Goal: Obtain resource: Download file/media

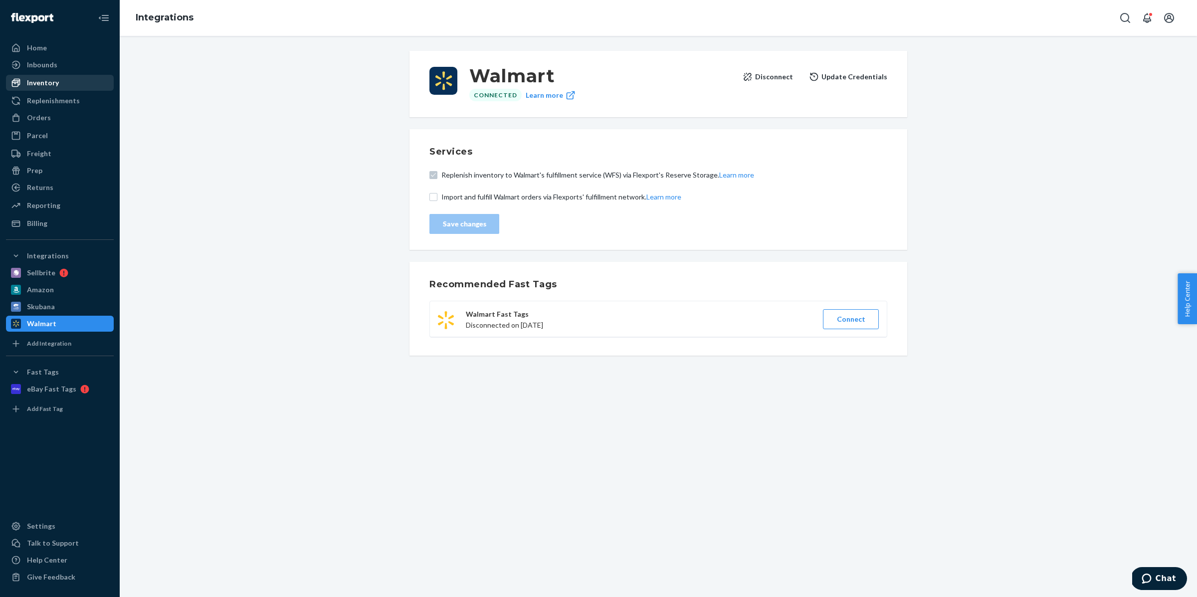
click at [59, 84] on div "Inventory" at bounding box center [60, 83] width 106 height 14
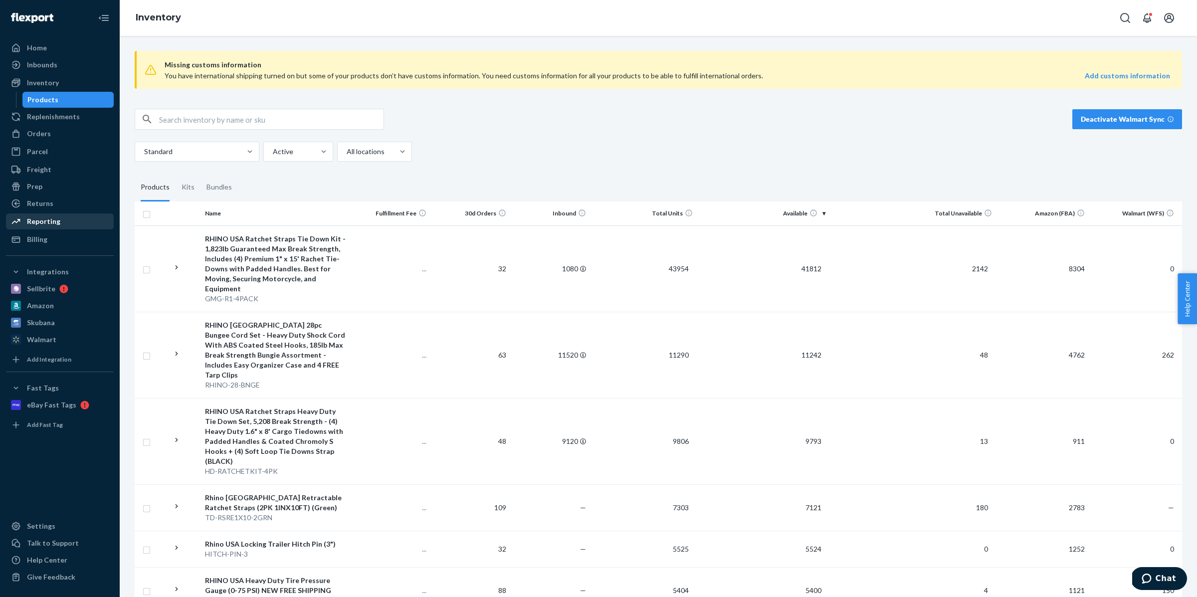
click at [45, 218] on div "Reporting" at bounding box center [43, 221] width 33 height 10
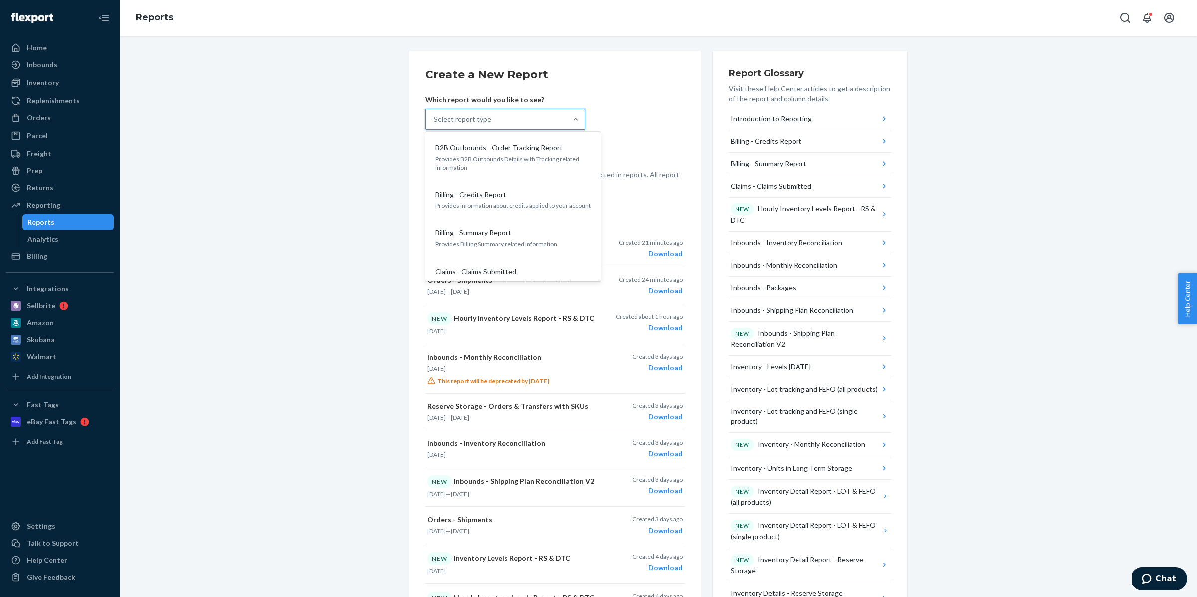
click at [574, 113] on div at bounding box center [575, 119] width 18 height 20
click at [435, 114] on input "option B2B Outbounds - Order Tracking Report focused, 1 of 34. 34 results avail…" at bounding box center [434, 119] width 1 height 10
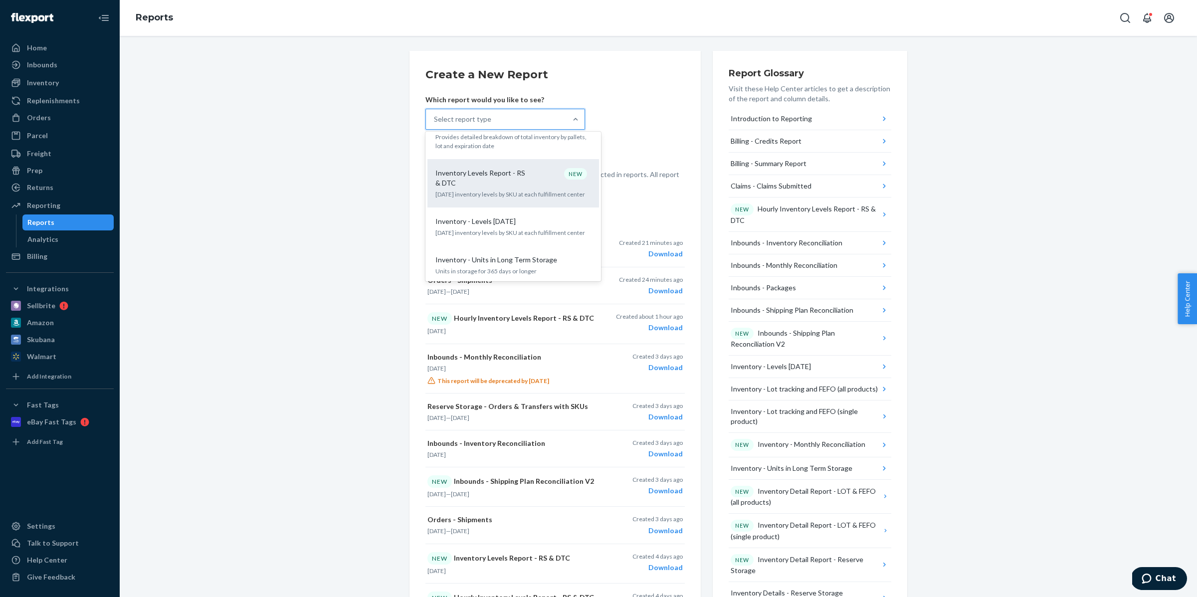
scroll to position [708, 0]
click at [519, 166] on p "Inventory Levels Report - RS & DTC" at bounding box center [483, 176] width 96 height 20
click at [435, 124] on input "option Inventory Levels Report - RS & DTC focused, 16 of 34. 34 results availab…" at bounding box center [434, 119] width 1 height 10
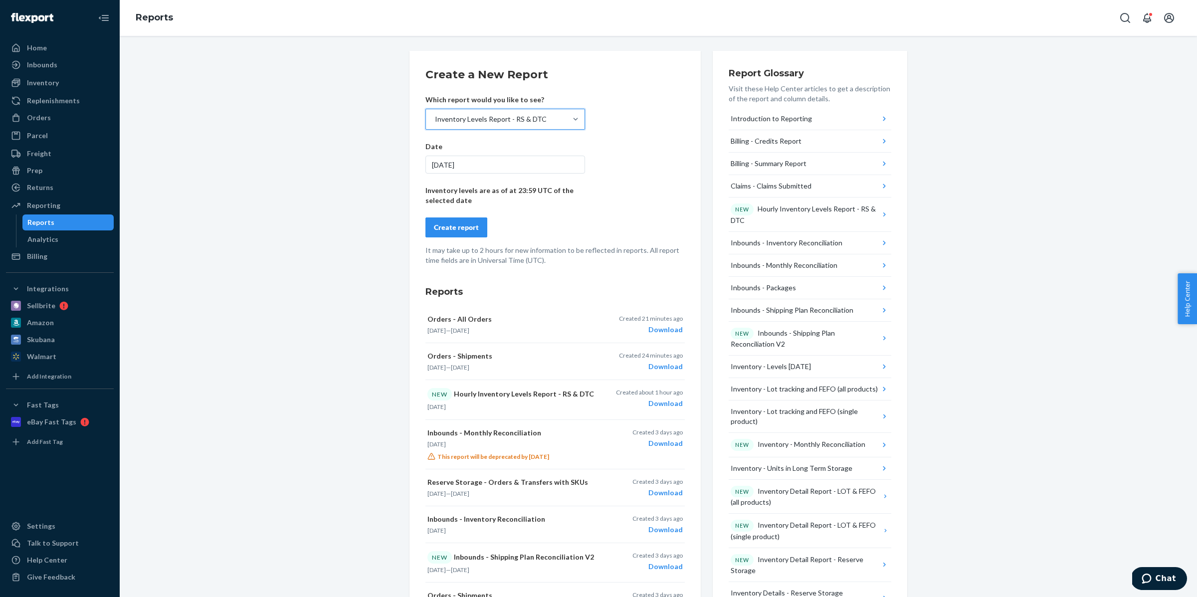
click at [463, 224] on div "Create report" at bounding box center [456, 227] width 45 height 10
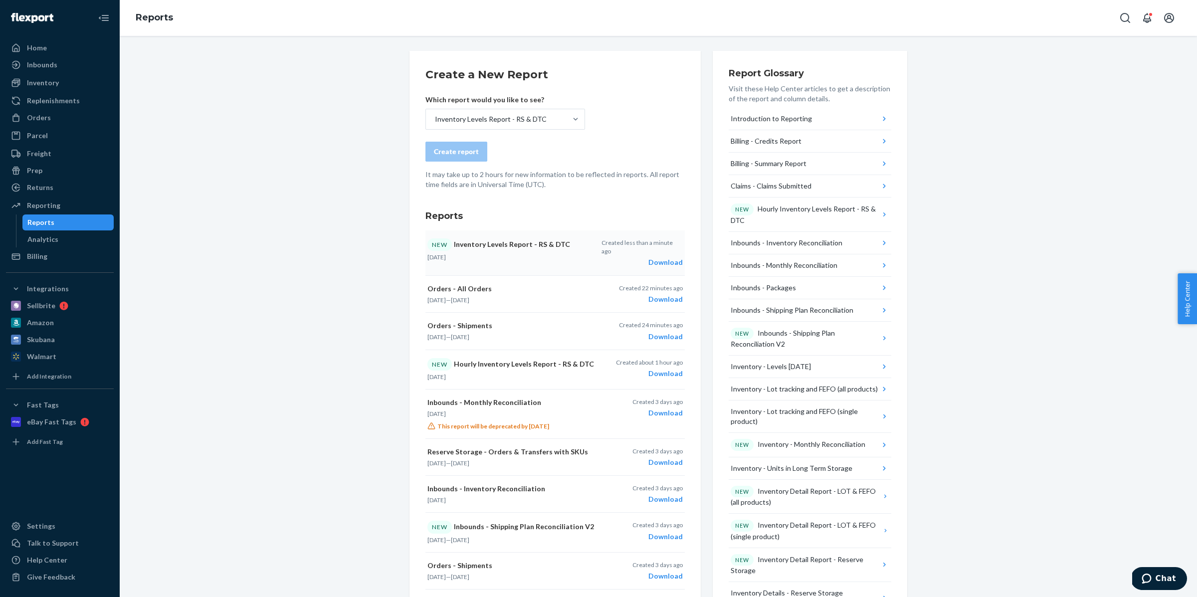
click at [662, 257] on div "Download" at bounding box center [641, 262] width 81 height 10
click at [1020, 137] on div "Create a New Report Which report would you like to see? Inventory Levels Report…" at bounding box center [658, 524] width 1062 height 947
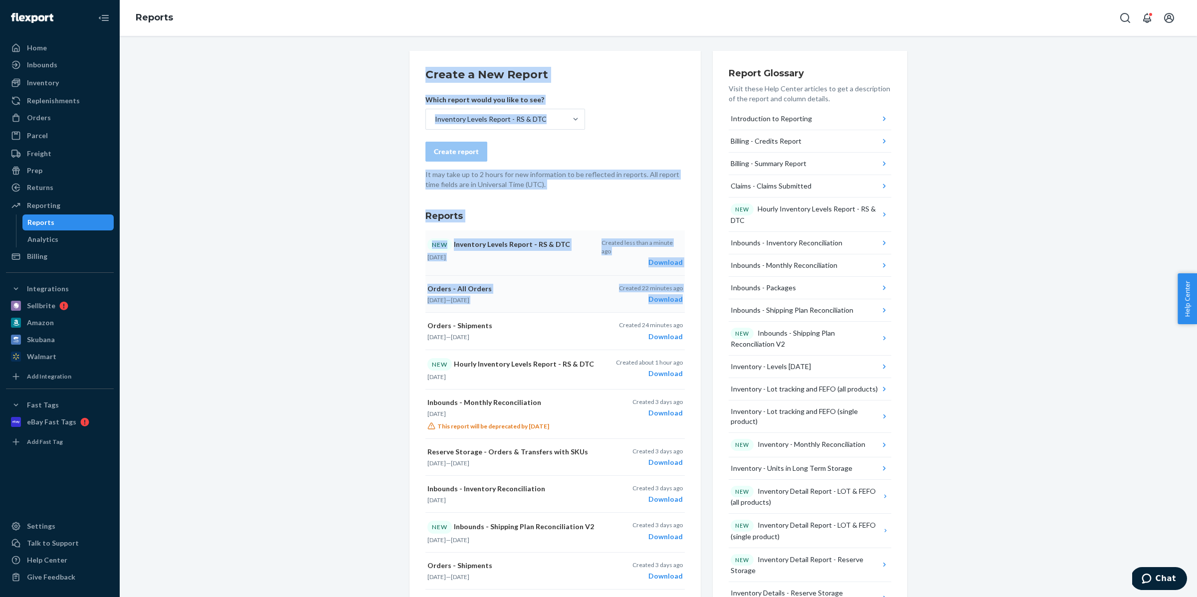
drag, startPoint x: 407, startPoint y: 66, endPoint x: 661, endPoint y: 286, distance: 335.5
click at [684, 297] on div "Create a New Report Which report would you like to see? Inventory Levels Report…" at bounding box center [658, 524] width 1062 height 947
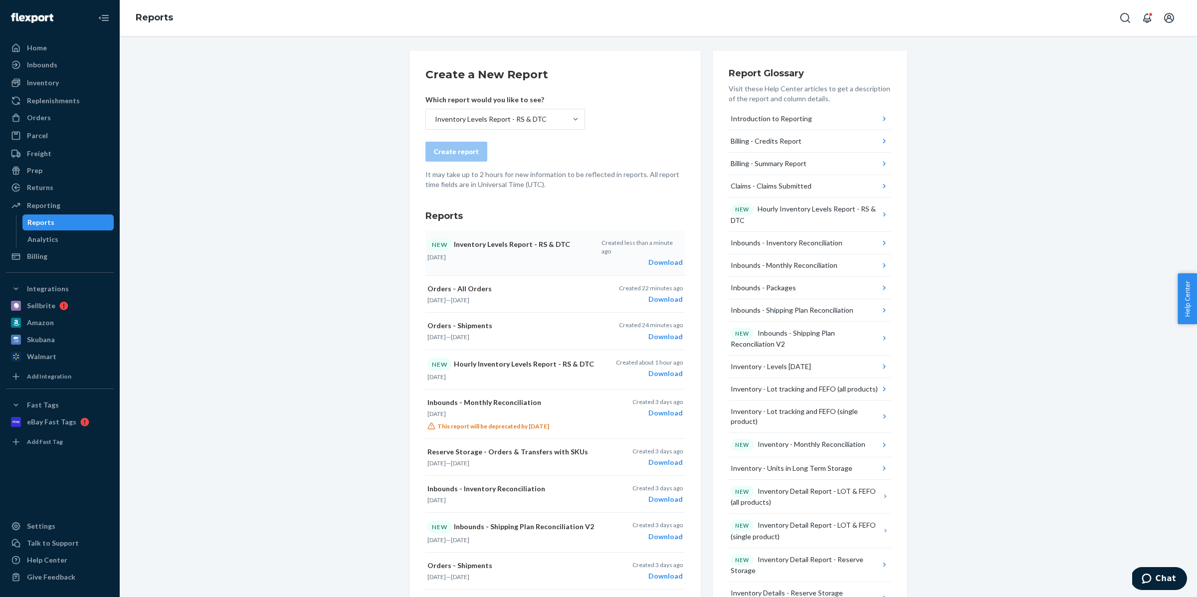
click at [369, 79] on div "Create a New Report Which report would you like to see? Inventory Levels Report…" at bounding box center [658, 524] width 1062 height 947
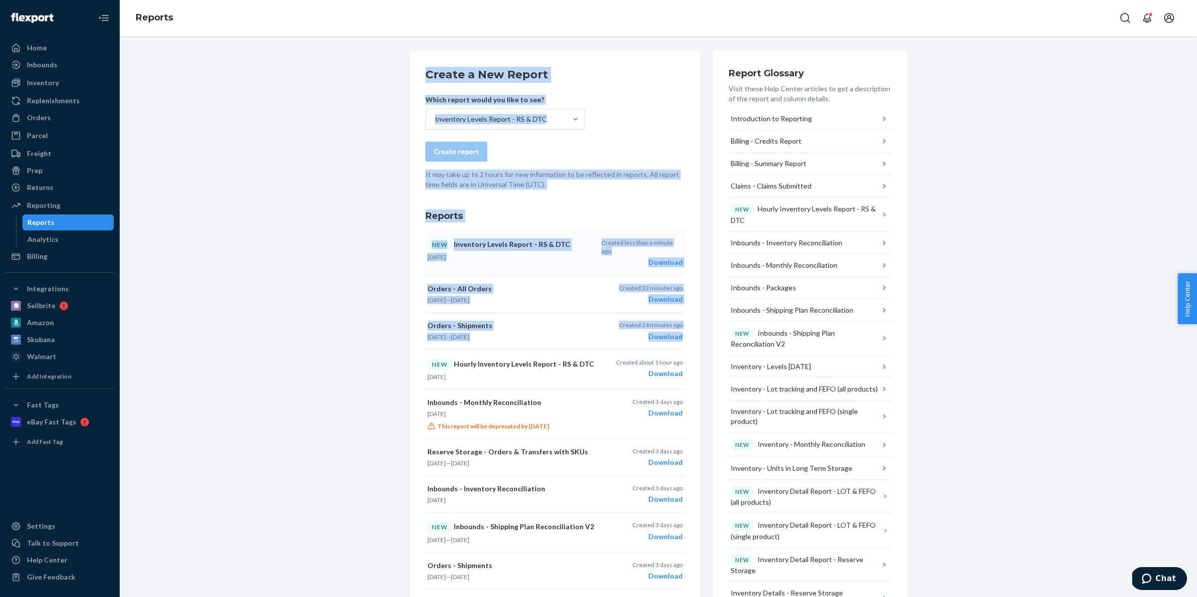
drag, startPoint x: 398, startPoint y: 65, endPoint x: 690, endPoint y: 332, distance: 395.3
click at [692, 336] on div "Create a New Report Which report would you like to see? Inventory Levels Report…" at bounding box center [658, 524] width 1062 height 947
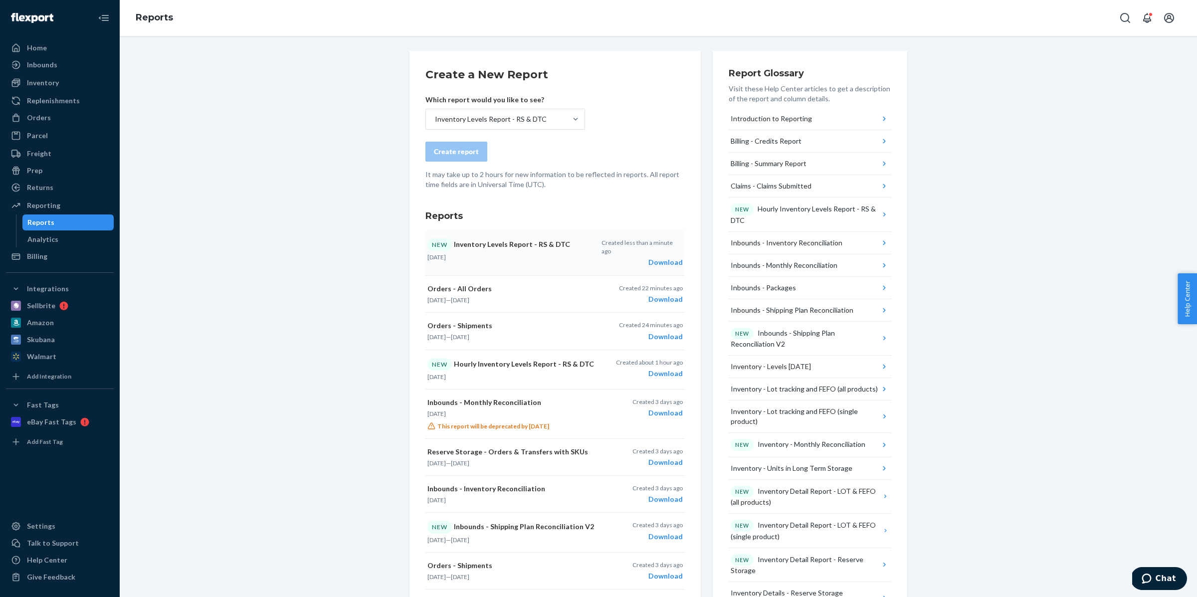
click at [964, 212] on div "Create a New Report Which report would you like to see? Inventory Levels Report…" at bounding box center [658, 524] width 1062 height 947
